Goal: Check status: Check status

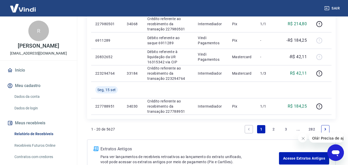
scroll to position [412, 0]
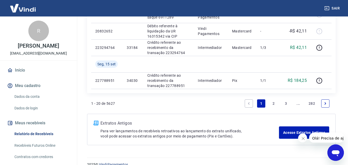
click at [272, 103] on link "2" at bounding box center [274, 103] width 8 height 8
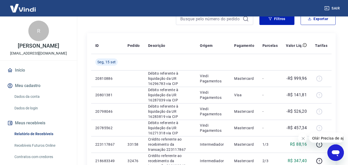
scroll to position [77, 0]
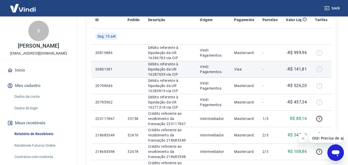
click at [304, 68] on p "-R$ 141,81" at bounding box center [297, 69] width 20 height 6
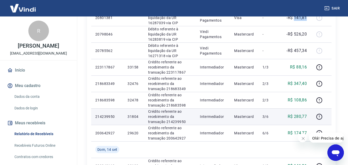
scroll to position [180, 0]
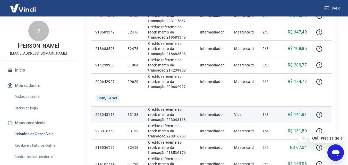
click at [299, 112] on p "R$ 141,81" at bounding box center [297, 115] width 19 height 6
copy p "141,81"
click at [130, 114] on p "33138" at bounding box center [134, 114] width 12 height 5
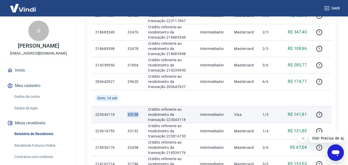
copy p "33138"
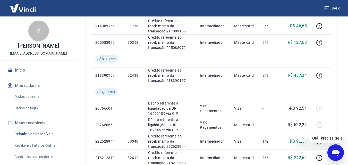
scroll to position [412, 0]
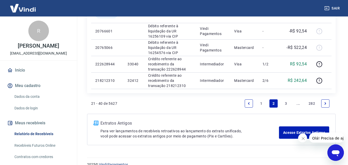
click at [251, 103] on link "Previous page" at bounding box center [249, 103] width 8 height 8
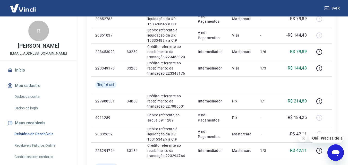
scroll to position [421, 0]
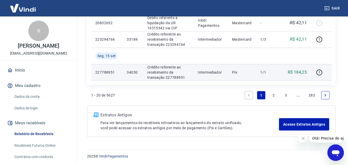
click at [299, 73] on p "R$ 184,25" at bounding box center [297, 72] width 19 height 6
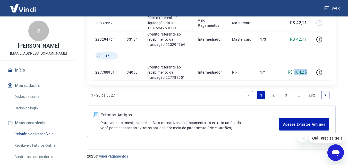
copy p "184,25"
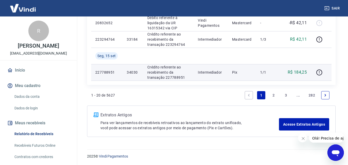
click at [131, 73] on p "34030" at bounding box center [133, 72] width 12 height 5
copy p "34030"
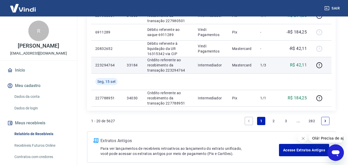
click at [303, 64] on p "R$ 42,11" at bounding box center [298, 65] width 17 height 6
copy p "42,11"
click at [132, 65] on p "33184" at bounding box center [133, 65] width 12 height 5
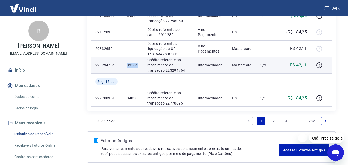
copy p "33184"
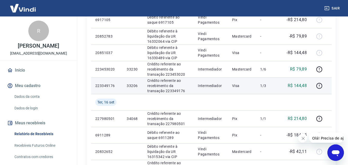
scroll to position [240, 0]
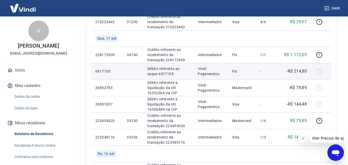
click at [300, 71] on p "-R$ 214,80" at bounding box center [297, 71] width 20 height 6
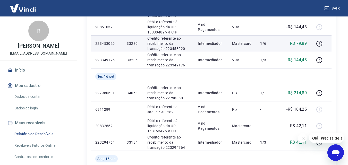
scroll to position [343, 0]
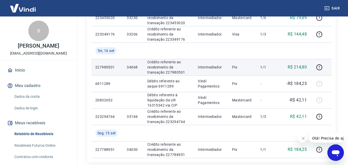
click at [300, 67] on p "R$ 214,80" at bounding box center [297, 67] width 19 height 6
copy p "214,80"
click at [136, 66] on p "34068" at bounding box center [133, 67] width 12 height 5
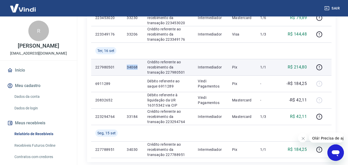
copy p "34068"
